Goal: Communication & Community: Answer question/provide support

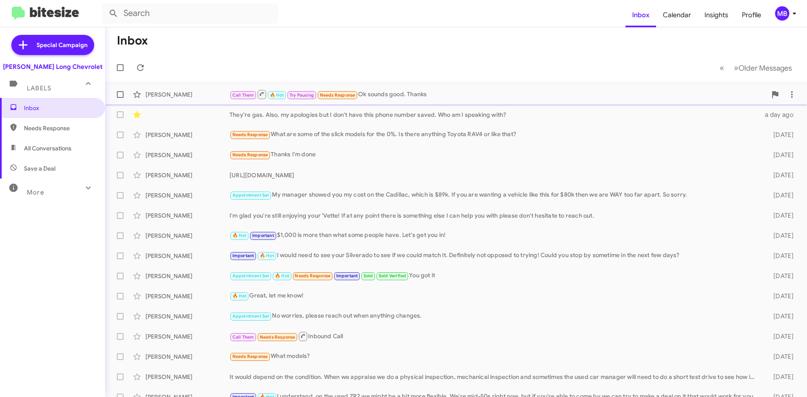
click at [424, 95] on div "Call Them 🔥 Hot Try Pausing Needs Response Ok sounds good. Thanks" at bounding box center [498, 94] width 537 height 11
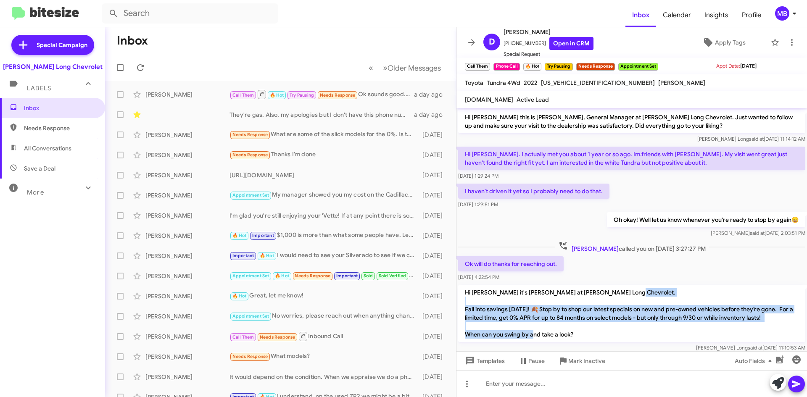
drag, startPoint x: 468, startPoint y: 292, endPoint x: 726, endPoint y: 332, distance: 260.8
click at [726, 332] on p "Hi [PERSON_NAME] it's [PERSON_NAME] at [PERSON_NAME] Long Chevrolet. Fall into …" at bounding box center [631, 313] width 347 height 57
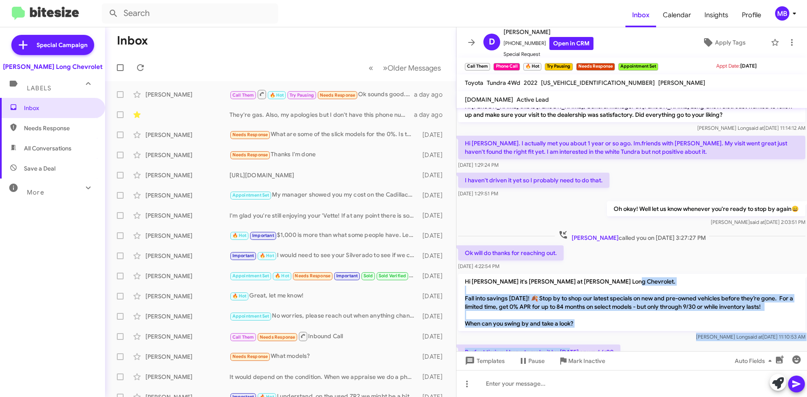
scroll to position [12, 0]
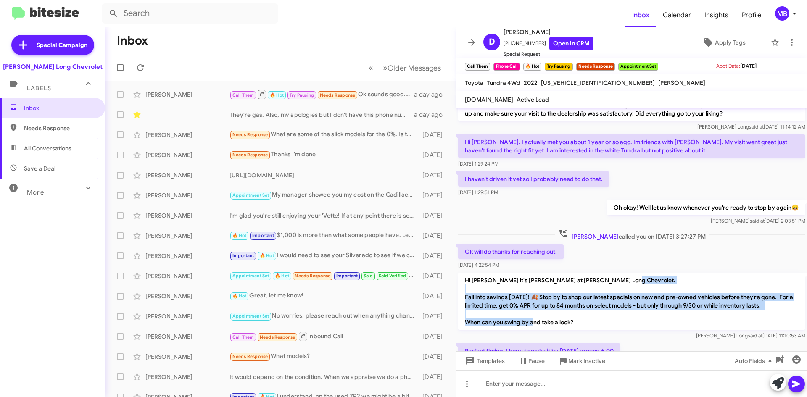
drag, startPoint x: 466, startPoint y: 309, endPoint x: 581, endPoint y: 324, distance: 115.8
click at [581, 324] on p "Hi [PERSON_NAME] it's [PERSON_NAME] at [PERSON_NAME] Long Chevrolet. Fall into …" at bounding box center [631, 301] width 347 height 57
copy p "Fall into savings [DATE]! 🍂 Stop by to shop our latest specials on new and pre-…"
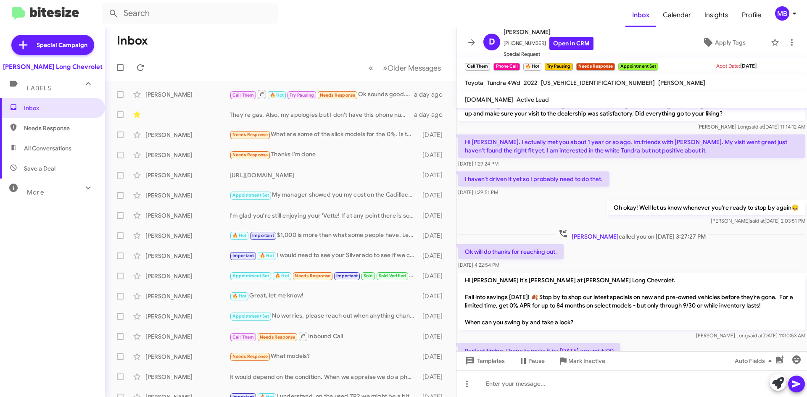
click at [598, 245] on div "Ok will do thanks for reaching out. [DATE] 4:22:54 PM" at bounding box center [632, 257] width 351 height 29
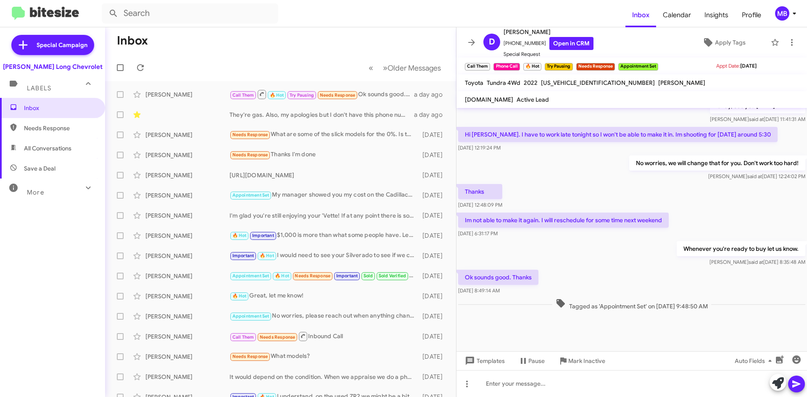
scroll to position [372, 0]
click at [142, 71] on icon at bounding box center [140, 68] width 10 height 10
